Goal: Information Seeking & Learning: Check status

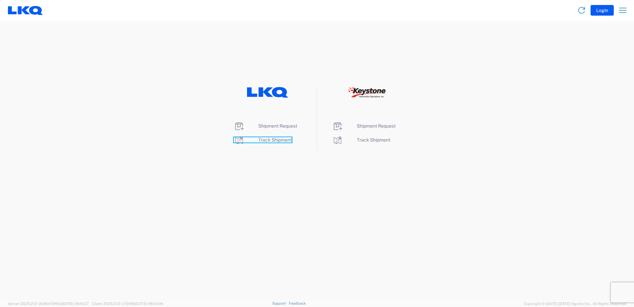
drag, startPoint x: 280, startPoint y: 138, endPoint x: 283, endPoint y: 156, distance: 18.8
click at [280, 138] on span "Track Shipment" at bounding box center [275, 139] width 34 height 5
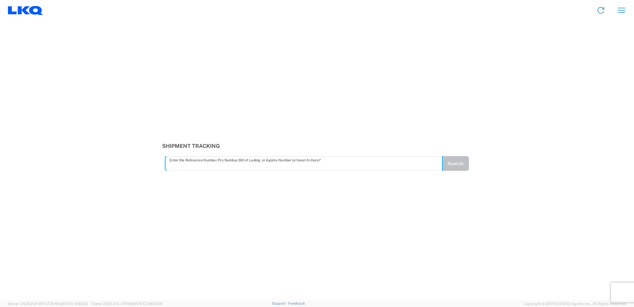
click at [295, 166] on input "text" at bounding box center [304, 164] width 269 height 12
type input "56743522"
drag, startPoint x: 455, startPoint y: 166, endPoint x: 525, endPoint y: 212, distance: 84.4
click at [454, 166] on button "Search" at bounding box center [455, 163] width 27 height 15
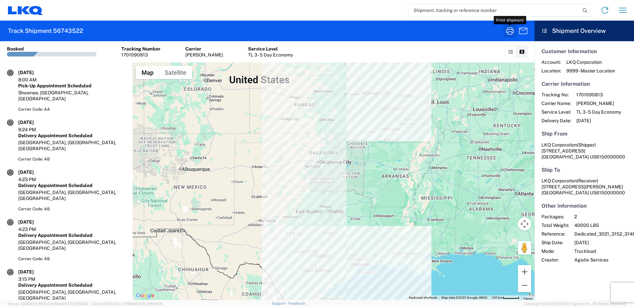
click at [507, 30] on icon "button" at bounding box center [510, 30] width 8 height 7
click at [453, 8] on input "search" at bounding box center [495, 10] width 172 height 13
type input "56758988"
click at [587, 11] on icon at bounding box center [585, 10] width 9 height 9
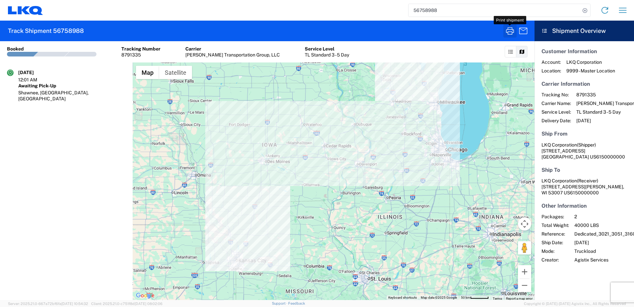
click at [509, 31] on icon "button" at bounding box center [510, 31] width 11 height 11
click at [510, 30] on icon "button" at bounding box center [510, 31] width 11 height 11
